Goal: Find specific page/section: Find specific page/section

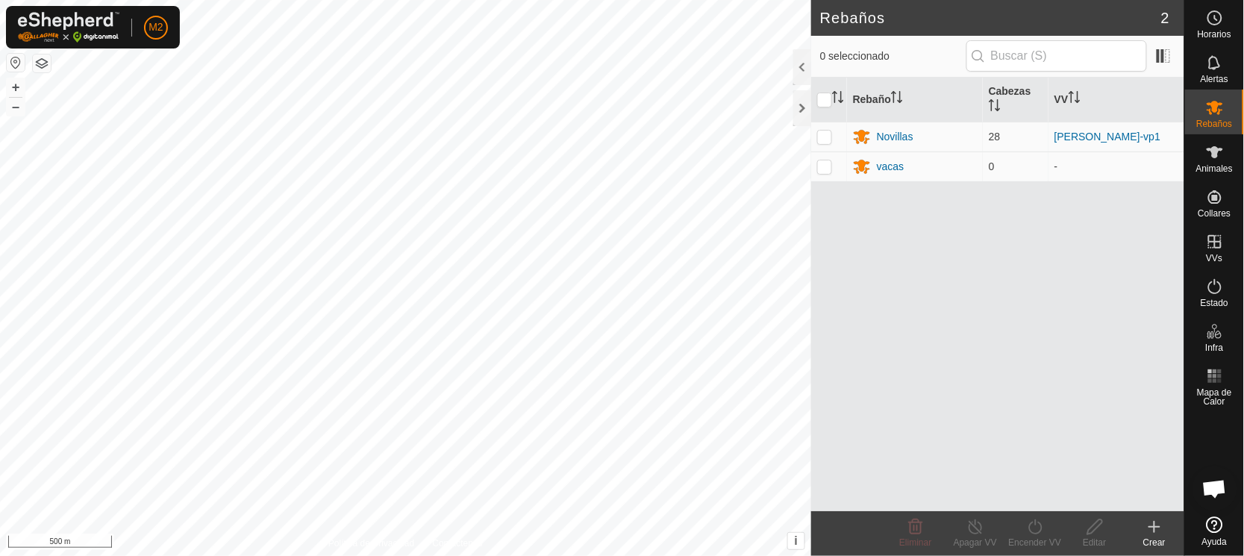
click at [17, 57] on button "button" at bounding box center [16, 63] width 18 height 18
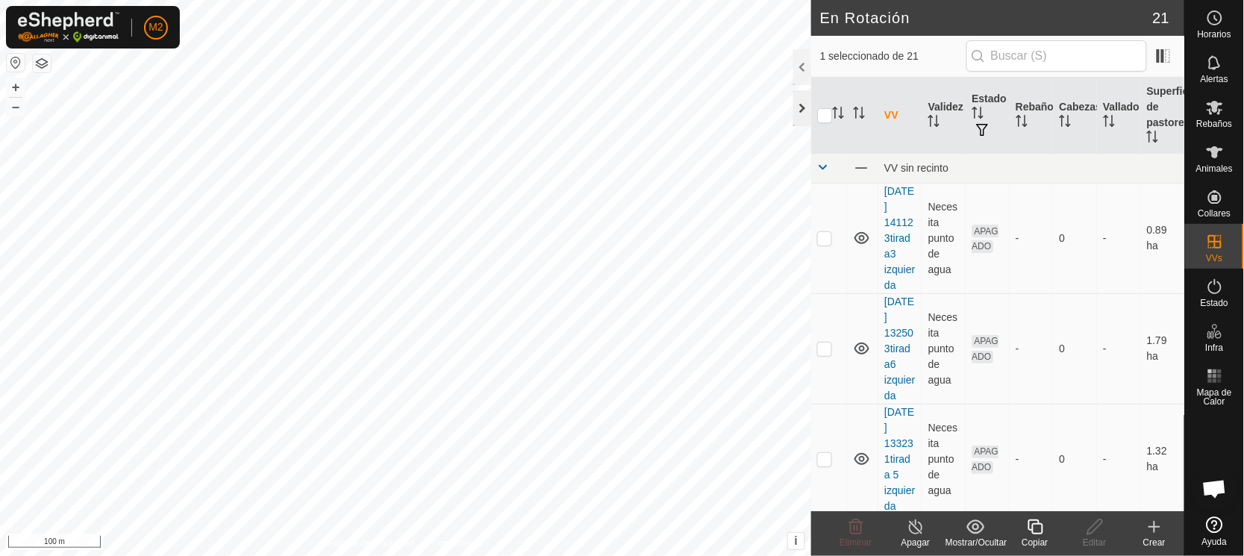
click at [809, 103] on div at bounding box center [802, 108] width 18 height 36
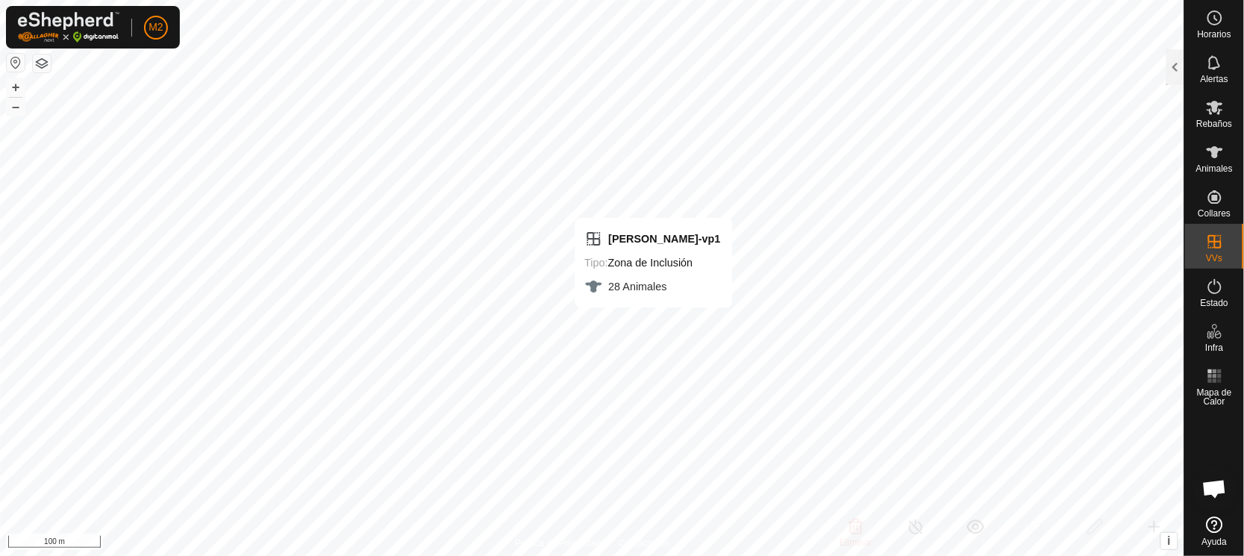
checkbox input "true"
checkbox input "false"
